Goal: Find specific page/section: Find specific page/section

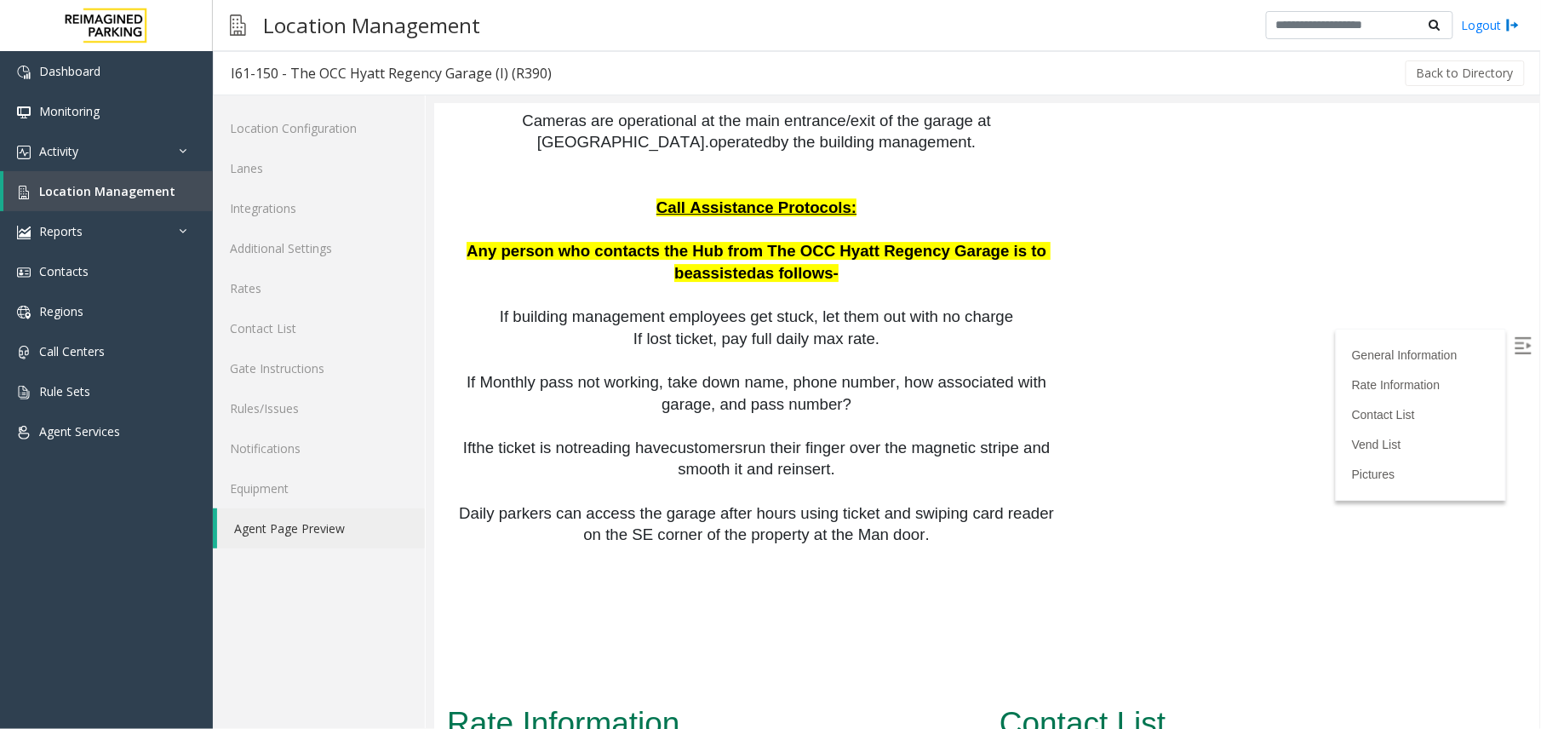
scroll to position [2044, 0]
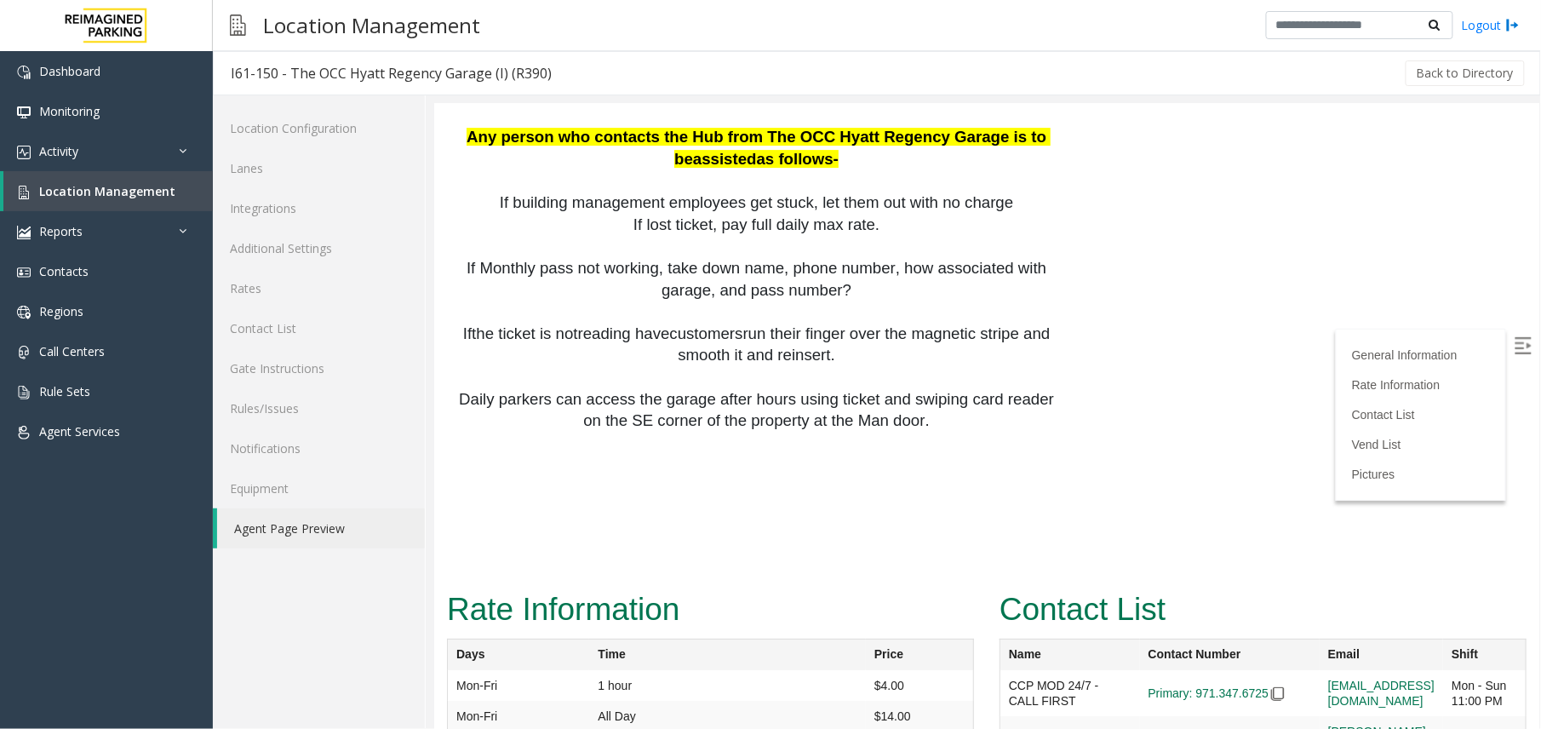
click at [518, 324] on span "the ticket" at bounding box center [503, 333] width 64 height 18
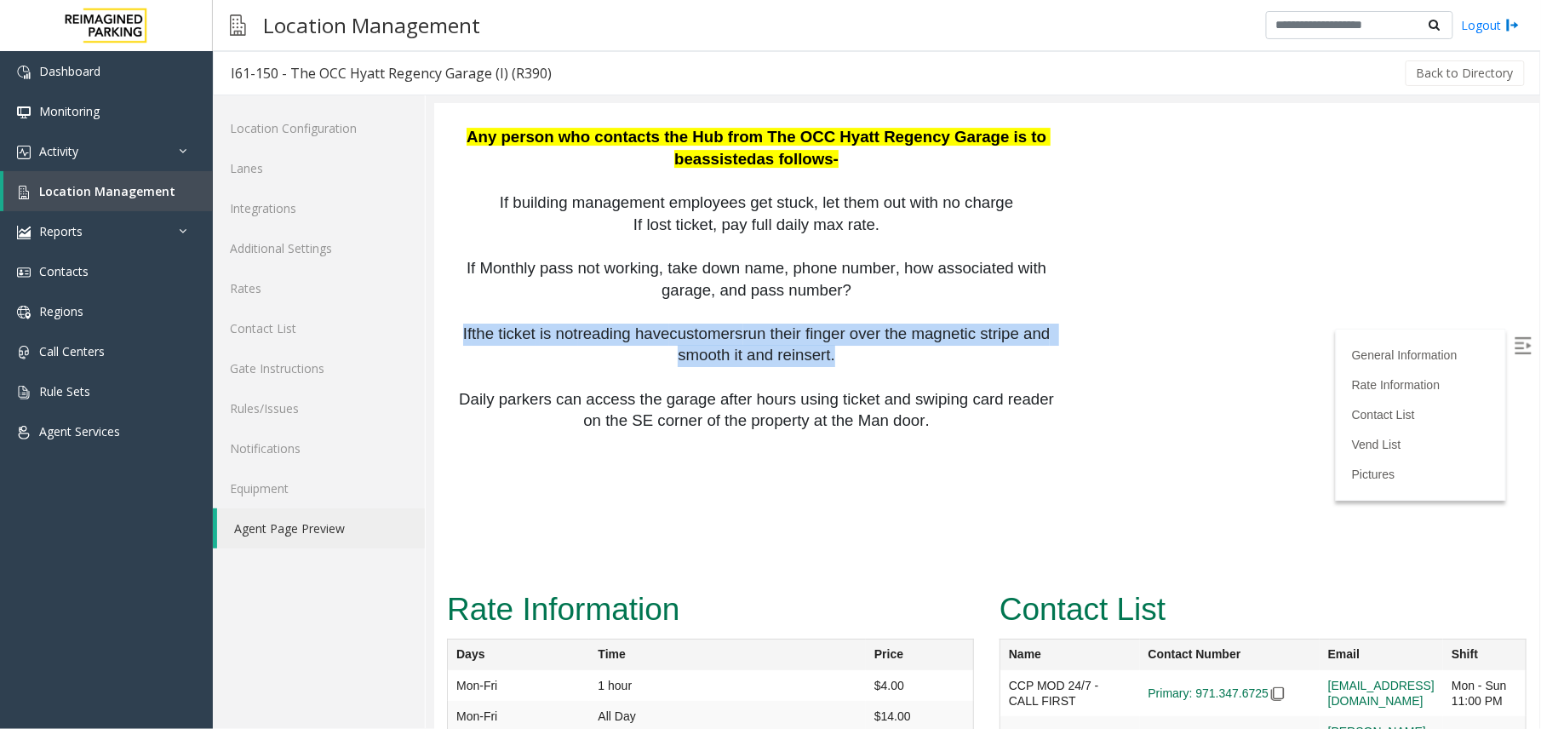
click at [518, 324] on span "the ticket" at bounding box center [503, 333] width 64 height 18
copy span "If the ticket is not reading have customers run their finger over the magnetic …"
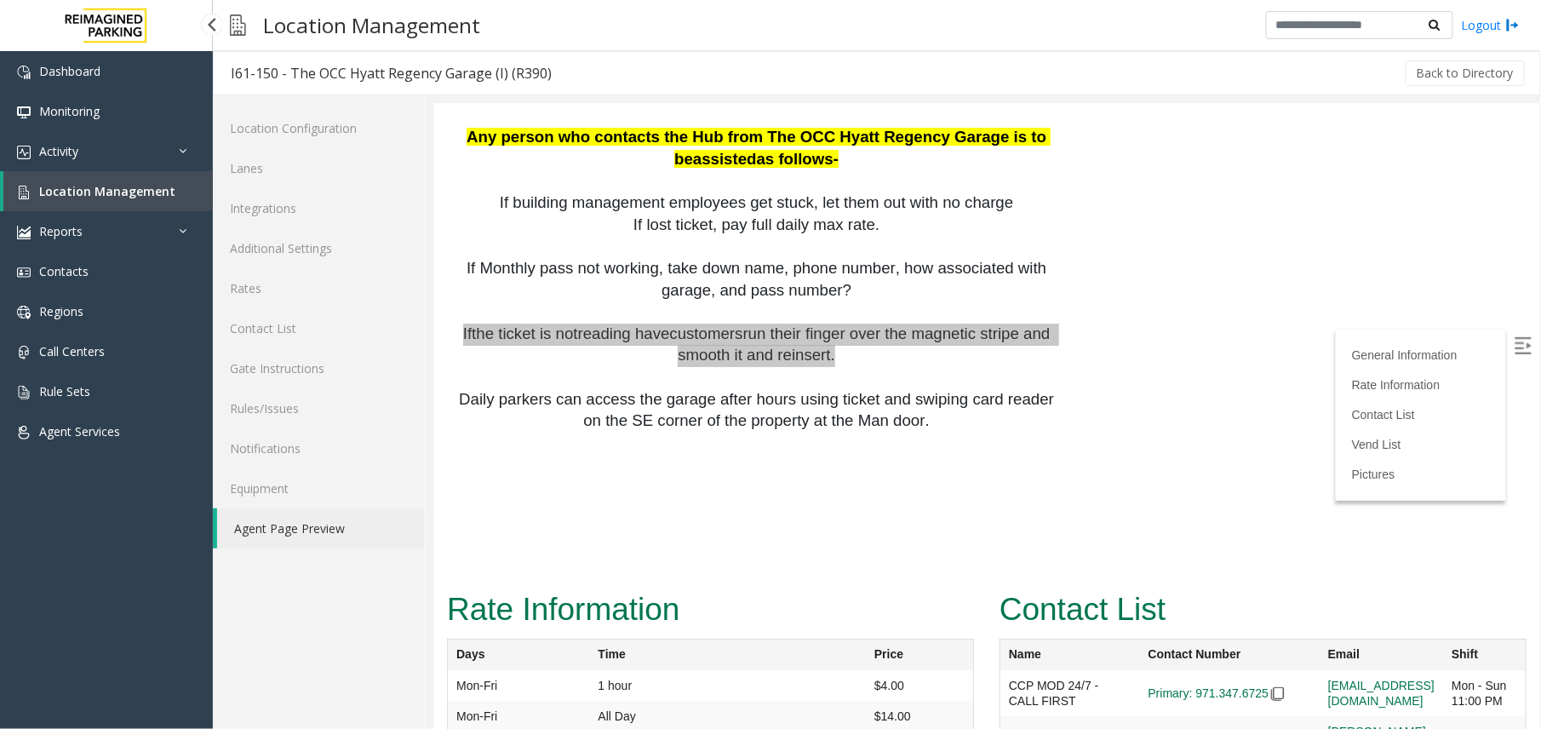
click at [154, 198] on link "Location Management" at bounding box center [107, 191] width 209 height 40
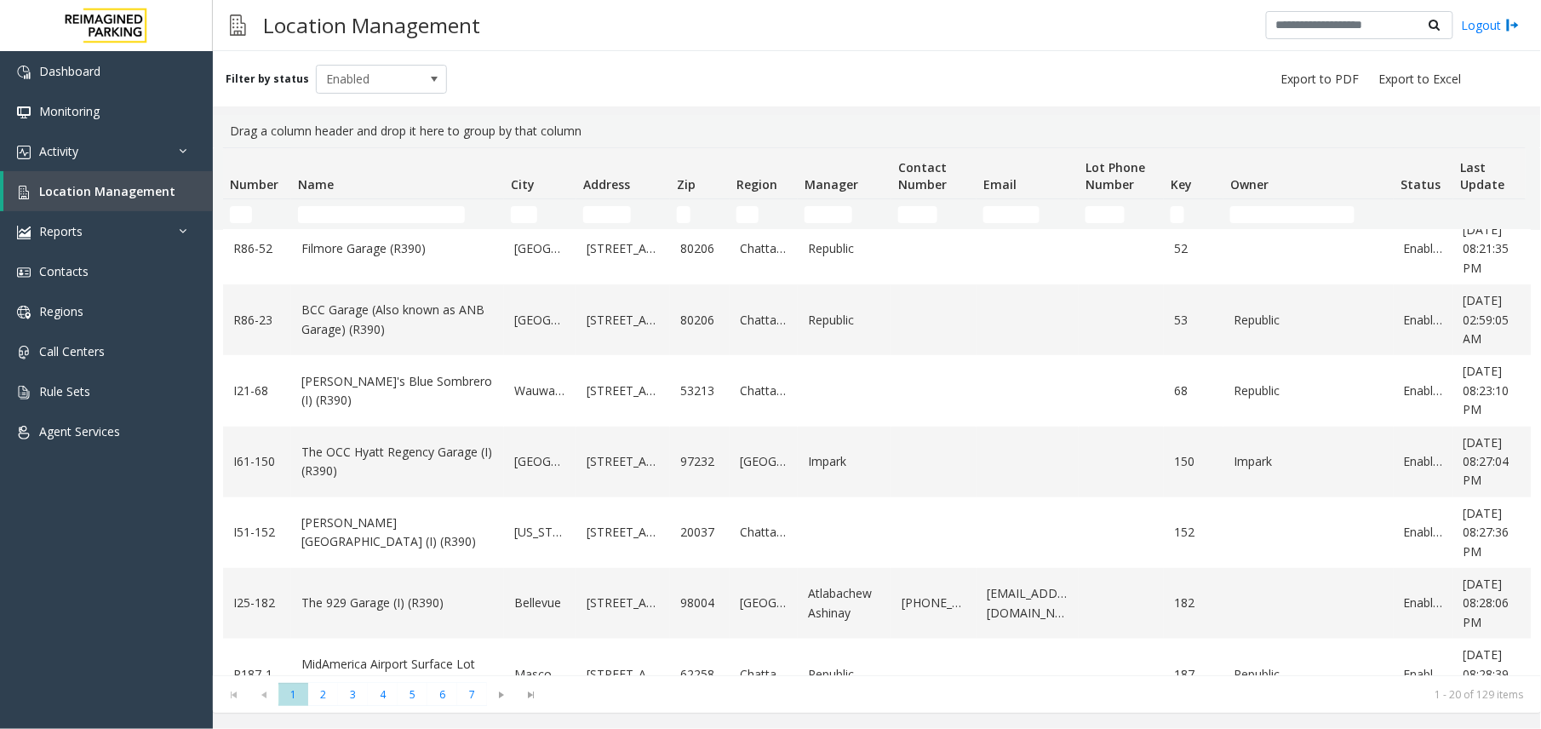
scroll to position [341, 0]
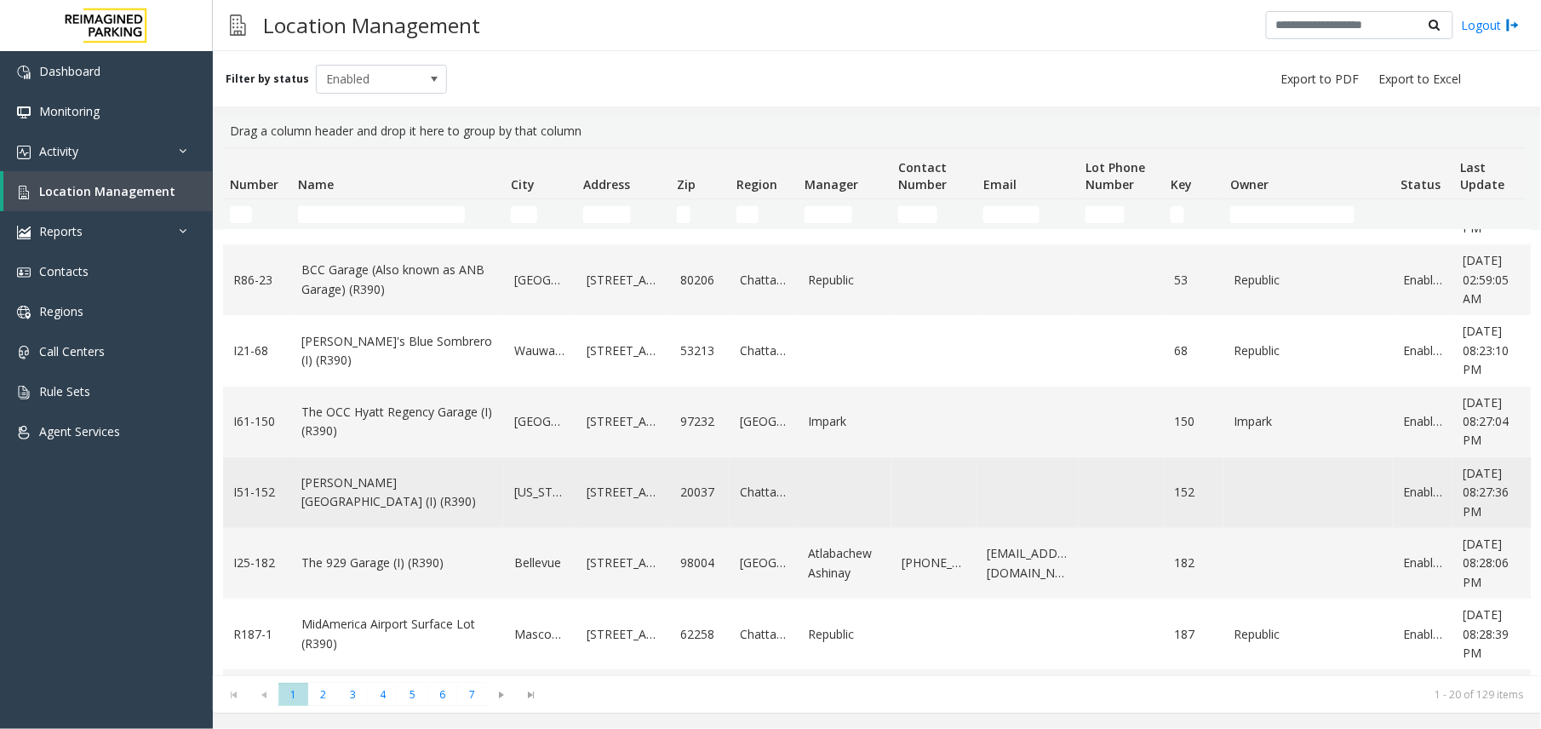
click at [426, 497] on link "[PERSON_NAME][GEOGRAPHIC_DATA] (I) (R390)" at bounding box center [397, 492] width 192 height 38
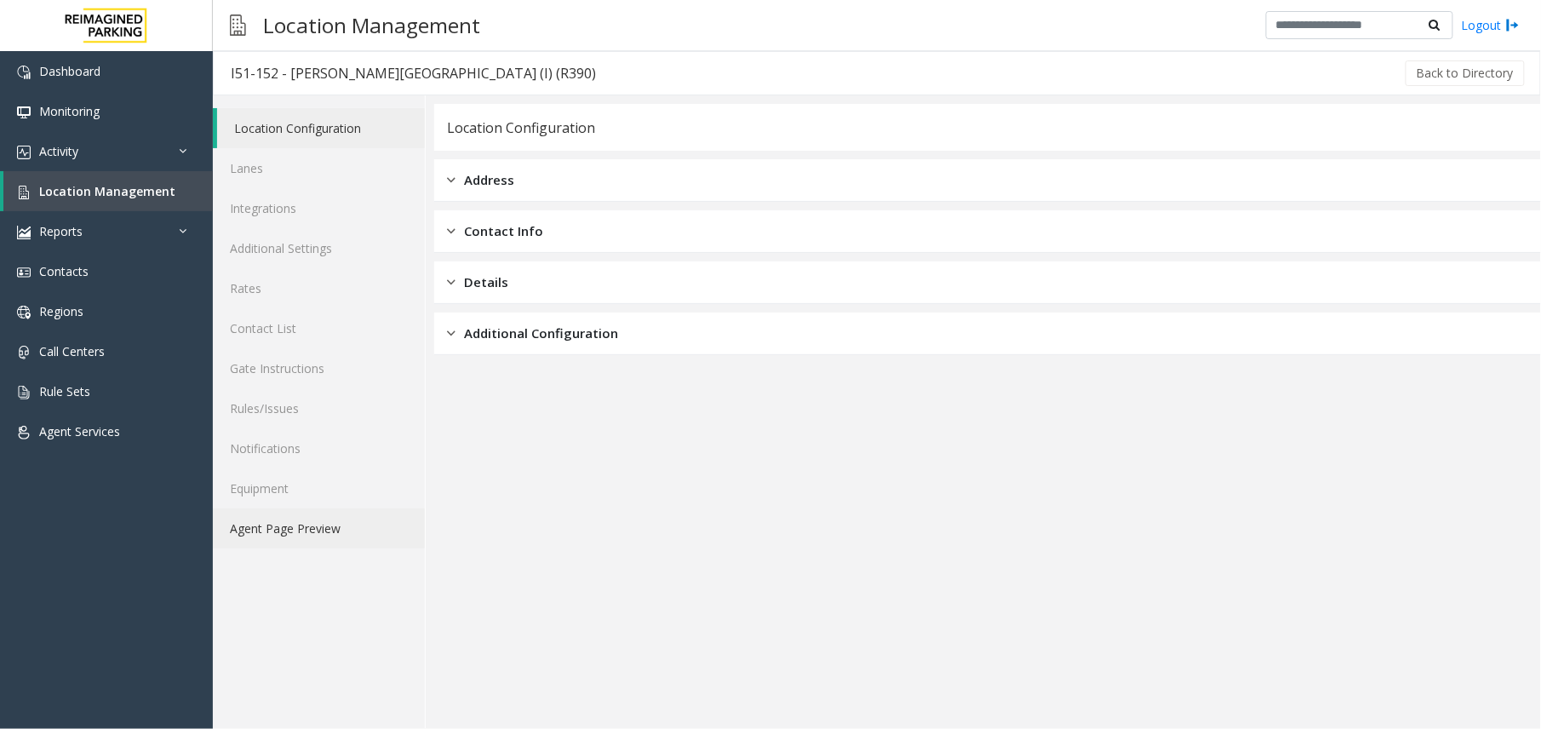
click at [274, 532] on link "Agent Page Preview" at bounding box center [319, 528] width 212 height 40
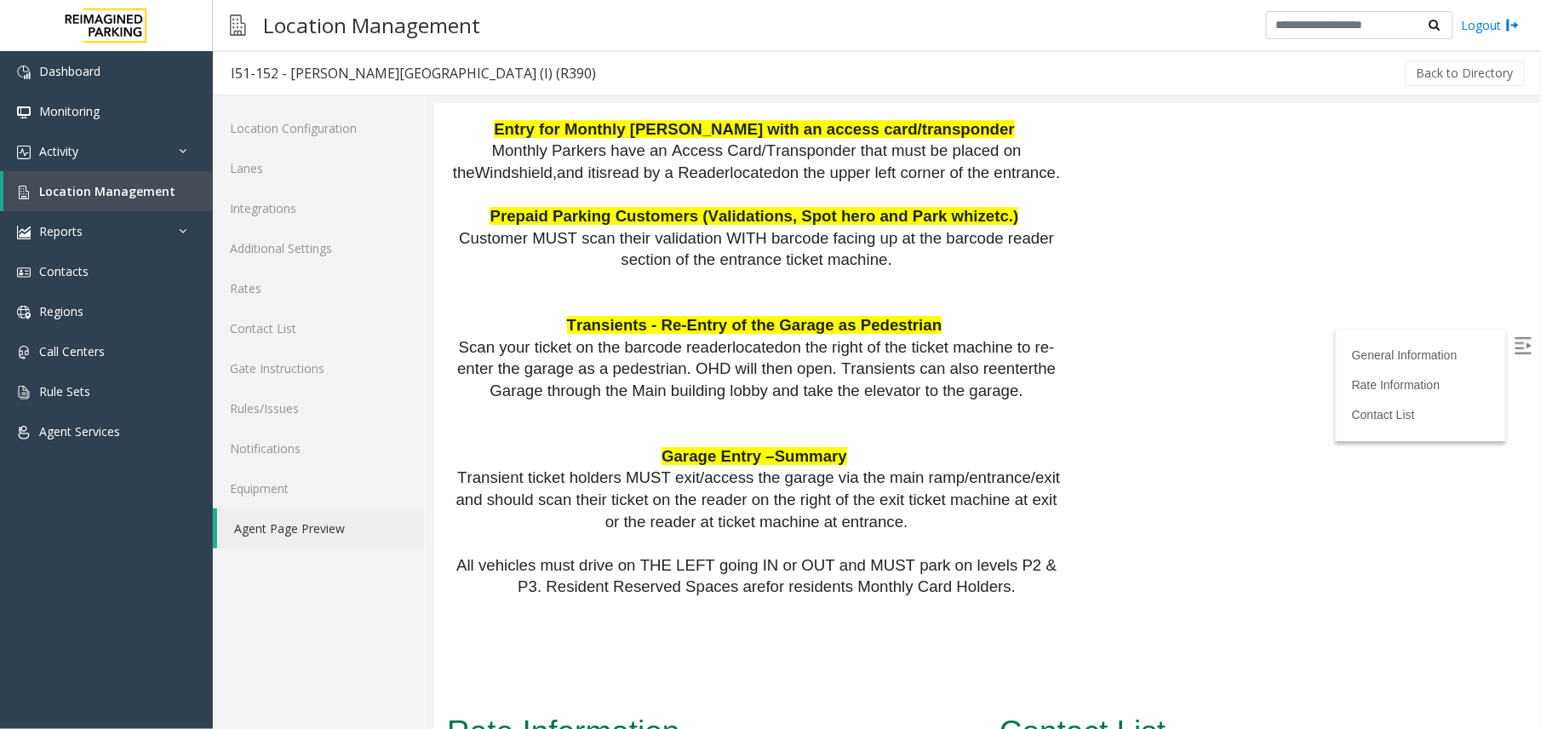
scroll to position [2044, 0]
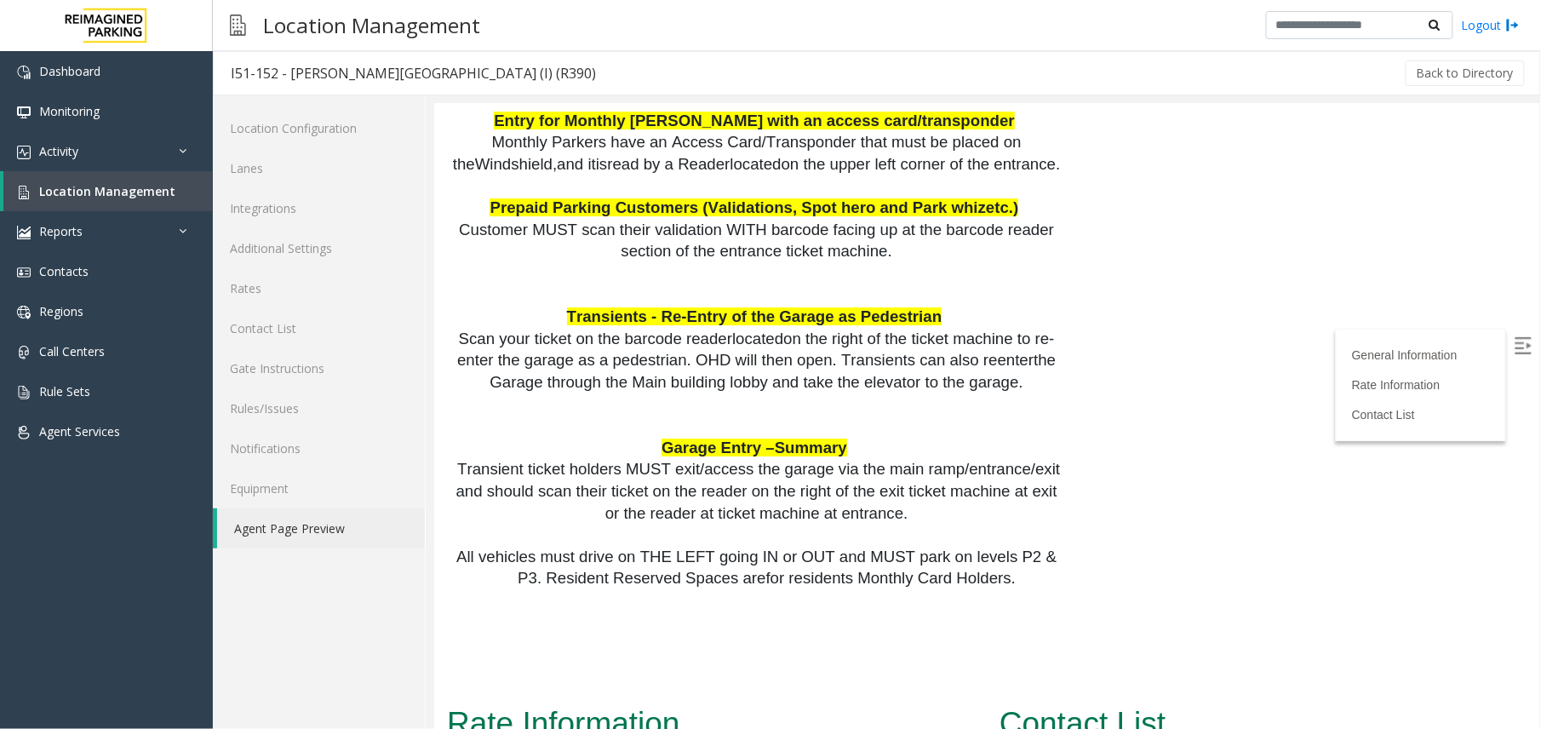
click at [1514, 346] on img at bounding box center [1522, 344] width 17 height 17
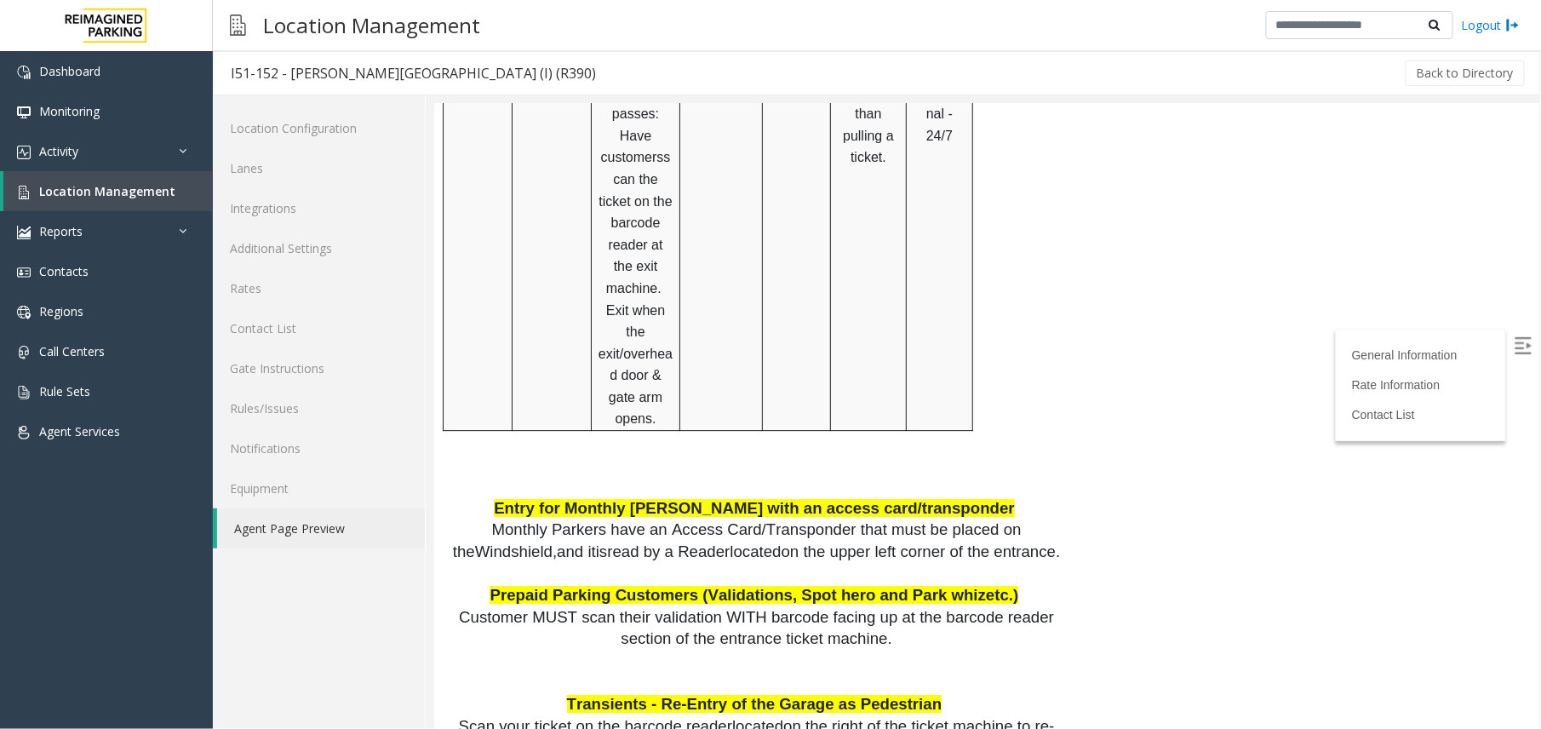
scroll to position [1616, 0]
